Goal: Information Seeking & Learning: Learn about a topic

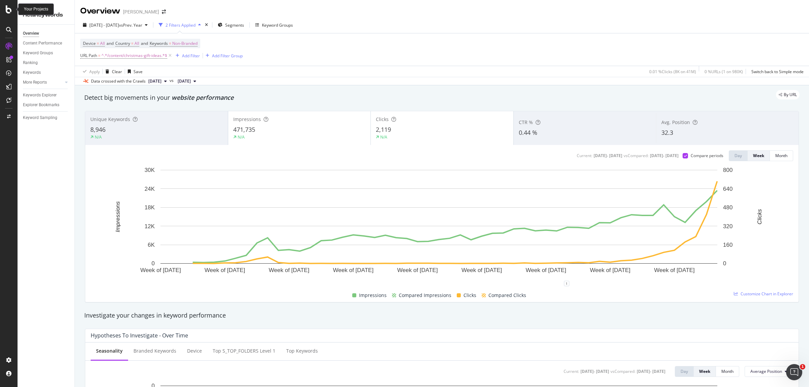
click at [10, 9] on icon at bounding box center [9, 9] width 6 height 8
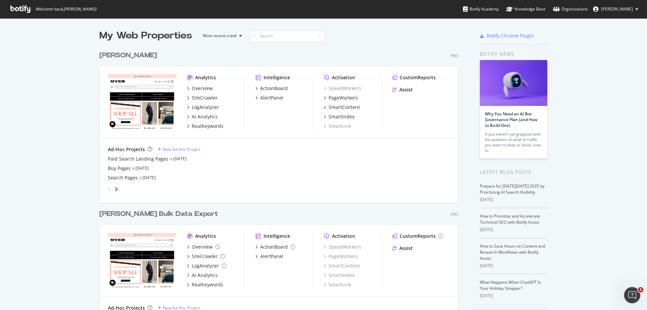
scroll to position [305, 637]
click at [202, 115] on div "AI Analytics" at bounding box center [205, 116] width 26 height 7
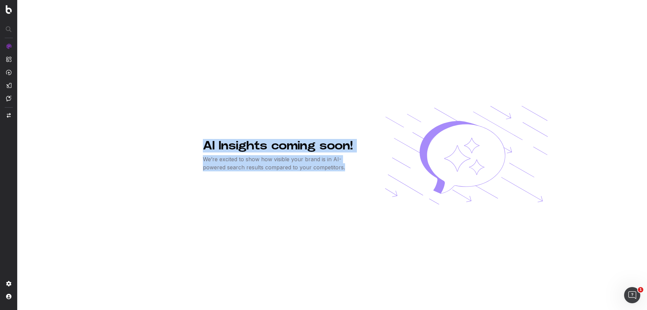
drag, startPoint x: 321, startPoint y: 169, endPoint x: 203, endPoint y: 150, distance: 119.6
click at [203, 150] on div "AI Insights coming soon! We’re excited to show how visible your brand is in AI-…" at bounding box center [283, 155] width 160 height 32
click at [204, 159] on p "We’re excited to show how visible your brand is in AI-powered search results co…" at bounding box center [283, 163] width 160 height 16
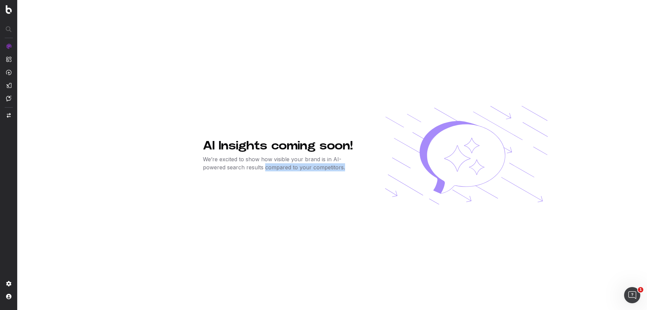
drag, startPoint x: 320, startPoint y: 168, endPoint x: 242, endPoint y: 175, distance: 78.2
click at [242, 175] on div "AI Insights coming soon! We’re excited to show how visible your brand is in AI-…" at bounding box center [375, 155] width 345 height 310
